Goal: Check status: Check status

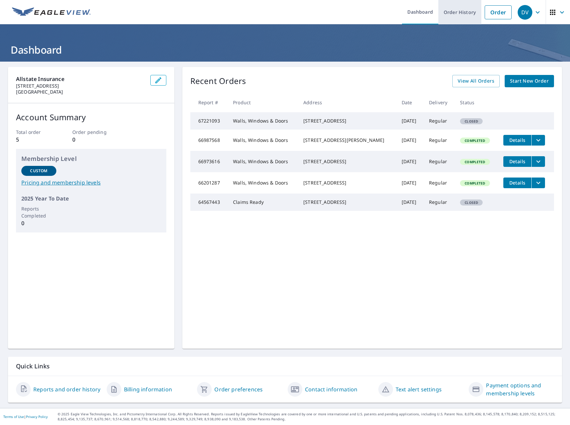
click at [461, 13] on link "Order History" at bounding box center [459, 12] width 43 height 24
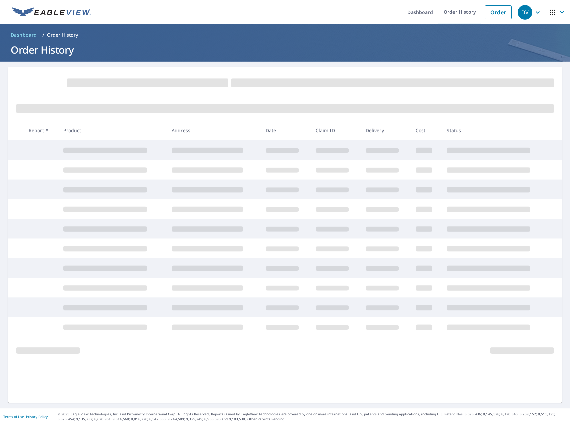
click at [560, 12] on icon "button" at bounding box center [562, 12] width 8 height 8
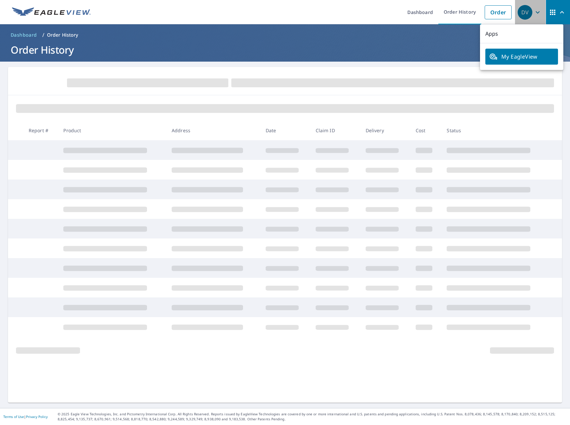
click at [535, 12] on icon "button" at bounding box center [537, 12] width 4 height 2
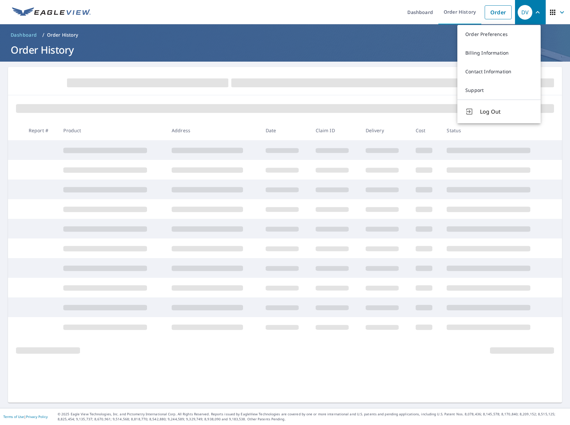
click at [319, 10] on ul "Dashboard Order History Order" at bounding box center [305, 12] width 420 height 24
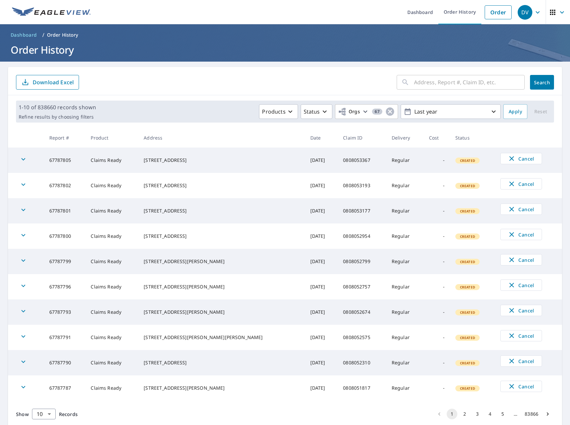
click at [450, 82] on input "text" at bounding box center [469, 82] width 111 height 19
paste input "0756581005"
type input "0756581005"
click at [535, 84] on span "Search" at bounding box center [541, 82] width 13 height 6
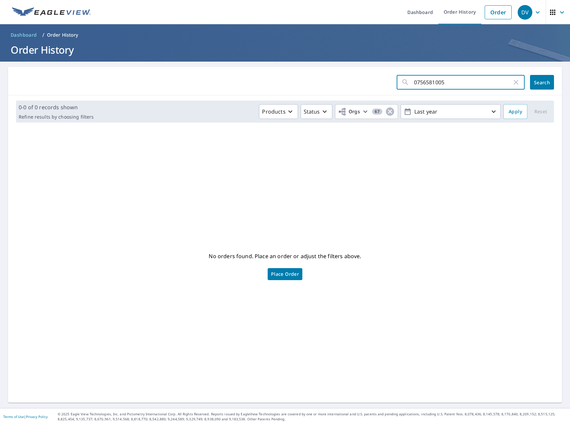
click at [470, 81] on input "0756581005" at bounding box center [463, 82] width 98 height 19
drag, startPoint x: 384, startPoint y: 83, endPoint x: 317, endPoint y: 82, distance: 66.6
click at [336, 82] on form "0756581005 ​ Search" at bounding box center [285, 82] width 538 height 15
click at [488, 82] on input "text" at bounding box center [469, 82] width 111 height 19
paste input "0756581005"
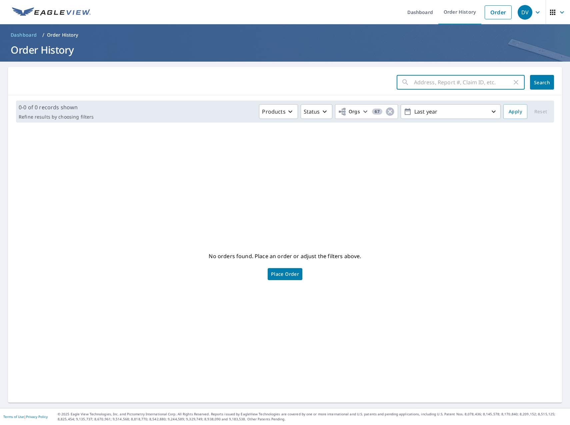
type input "0756581005"
click at [536, 81] on span "Search" at bounding box center [541, 82] width 13 height 6
click at [288, 112] on icon "button" at bounding box center [290, 112] width 8 height 8
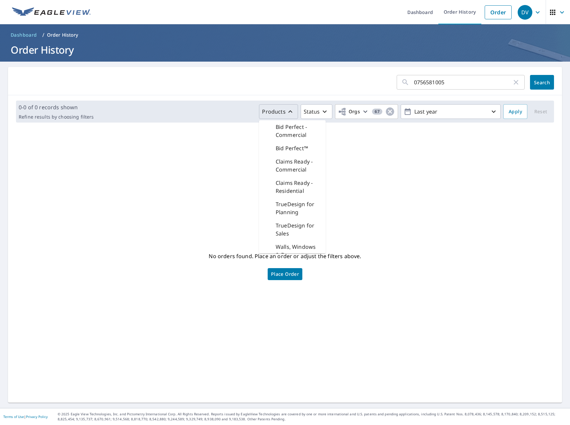
click at [288, 112] on icon "button" at bounding box center [290, 112] width 8 height 8
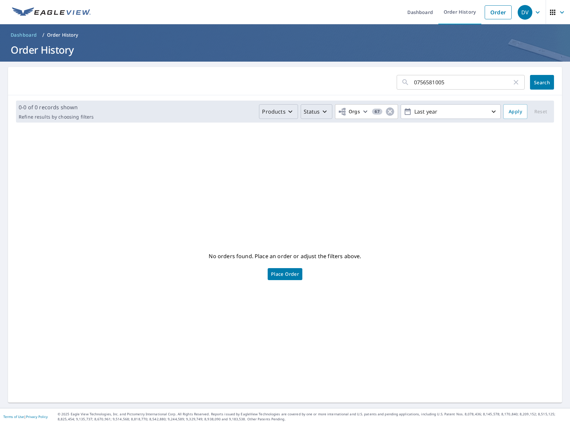
click at [323, 113] on icon "button" at bounding box center [325, 112] width 8 height 8
click at [374, 140] on div "No orders found. Place an order or adjust the filters above. Place Order" at bounding box center [284, 265] width 543 height 264
drag, startPoint x: 467, startPoint y: 82, endPoint x: 340, endPoint y: 85, distance: 127.0
click at [346, 85] on form "0756581005 ​ Search" at bounding box center [285, 82] width 538 height 15
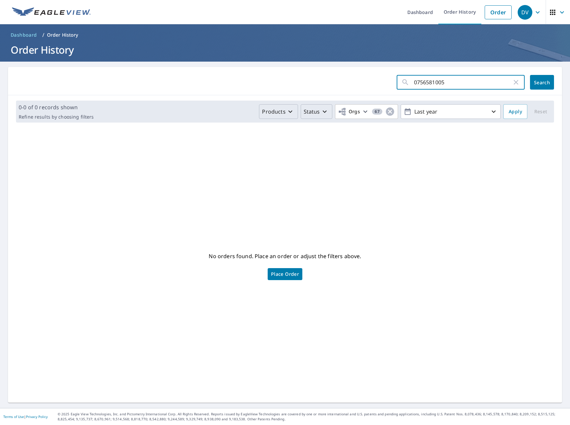
paste input "5947635"
type input "59476355"
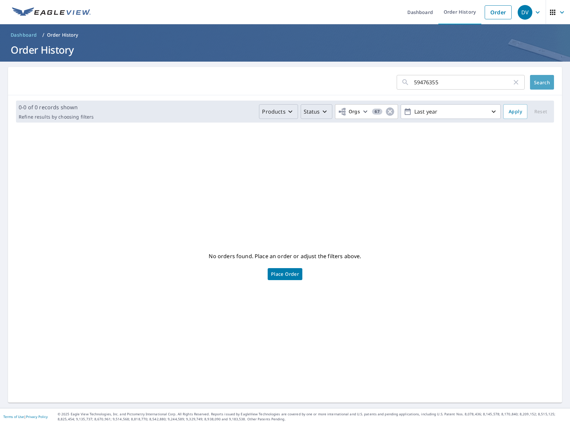
click at [535, 82] on span "Search" at bounding box center [541, 82] width 13 height 6
drag, startPoint x: 368, startPoint y: 82, endPoint x: 323, endPoint y: 82, distance: 45.0
click at [332, 82] on form "59476355 ​ Search" at bounding box center [285, 82] width 538 height 15
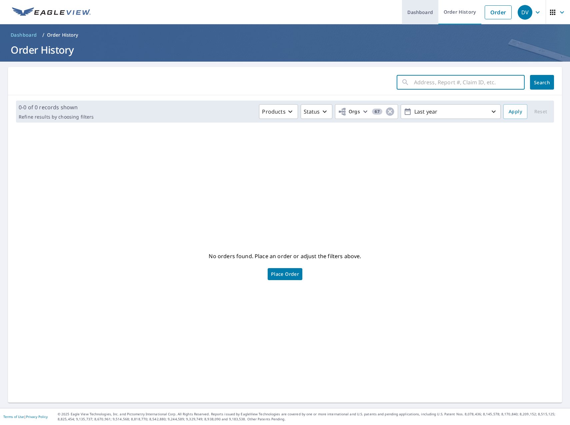
click at [420, 13] on link "Dashboard" at bounding box center [420, 12] width 36 height 24
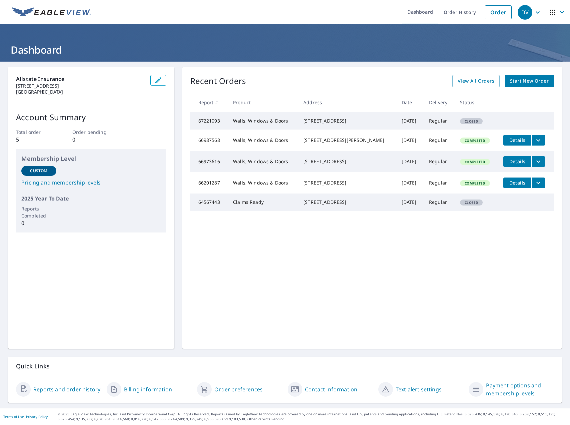
click at [65, 392] on link "Reports and order history" at bounding box center [66, 390] width 67 height 8
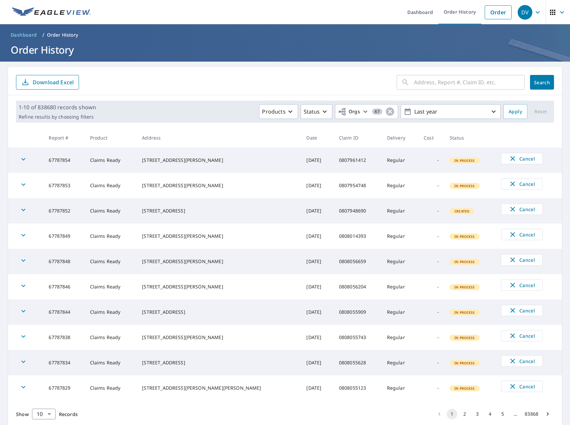
click at [418, 85] on input "text" at bounding box center [469, 82] width 111 height 19
paste input "0756581005"
type input "0756581005"
click at [535, 80] on span "Search" at bounding box center [541, 82] width 13 height 6
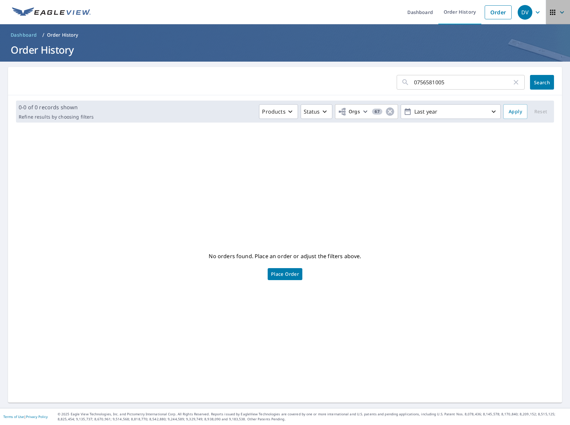
click at [560, 12] on icon "button" at bounding box center [562, 12] width 4 height 2
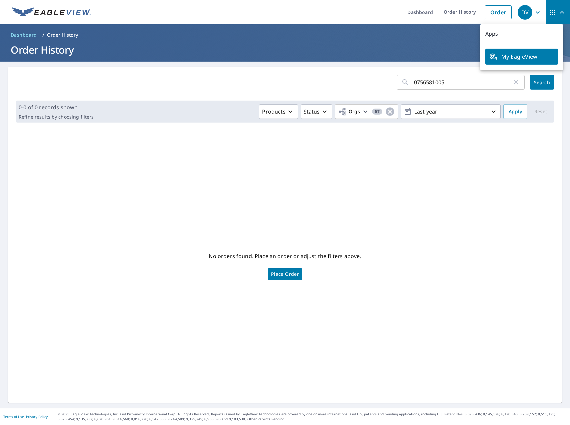
click at [534, 13] on icon "button" at bounding box center [537, 12] width 8 height 8
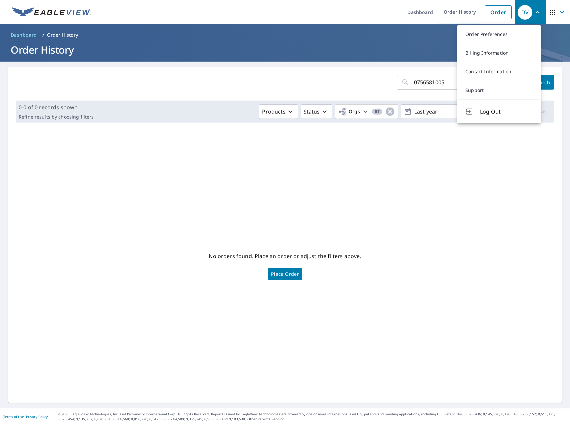
click at [58, 35] on p "Order History" at bounding box center [62, 35] width 31 height 7
